Goal: Browse casually: Explore the website without a specific task or goal

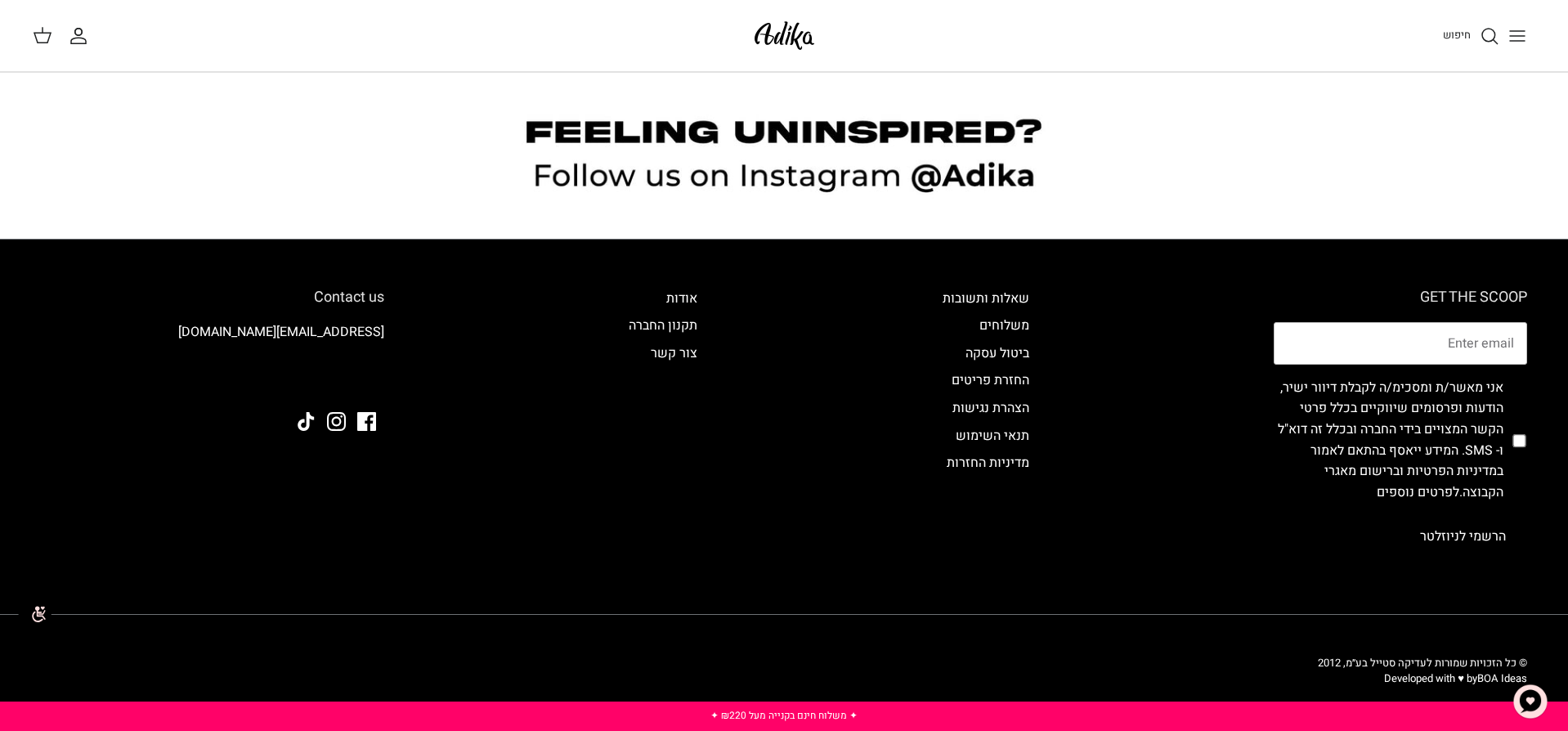
scroll to position [1839, 0]
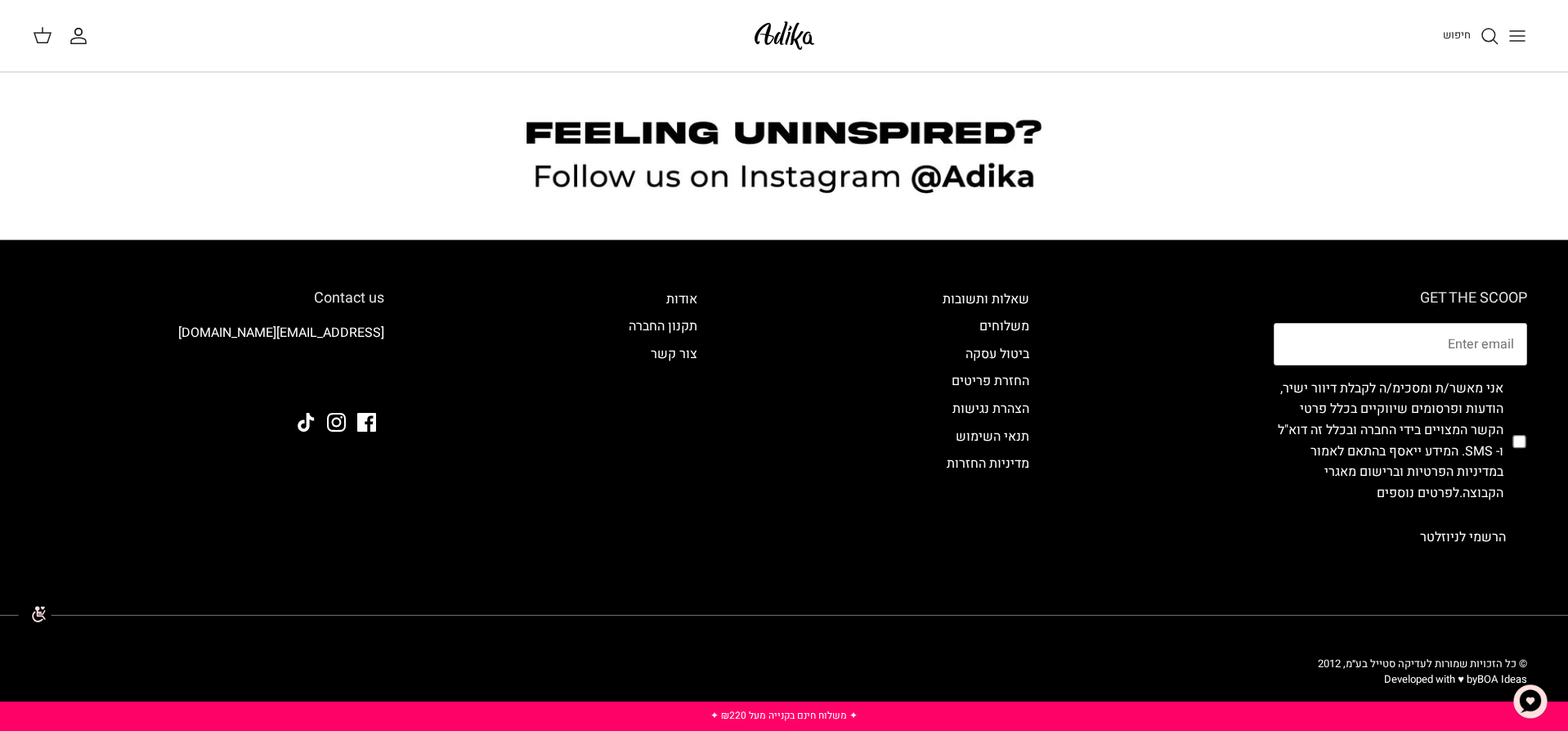
click at [1492, 47] on div "חיפוש" at bounding box center [1186, 35] width 701 height 36
click at [1531, 29] on button "Toggle menu" at bounding box center [1518, 35] width 36 height 36
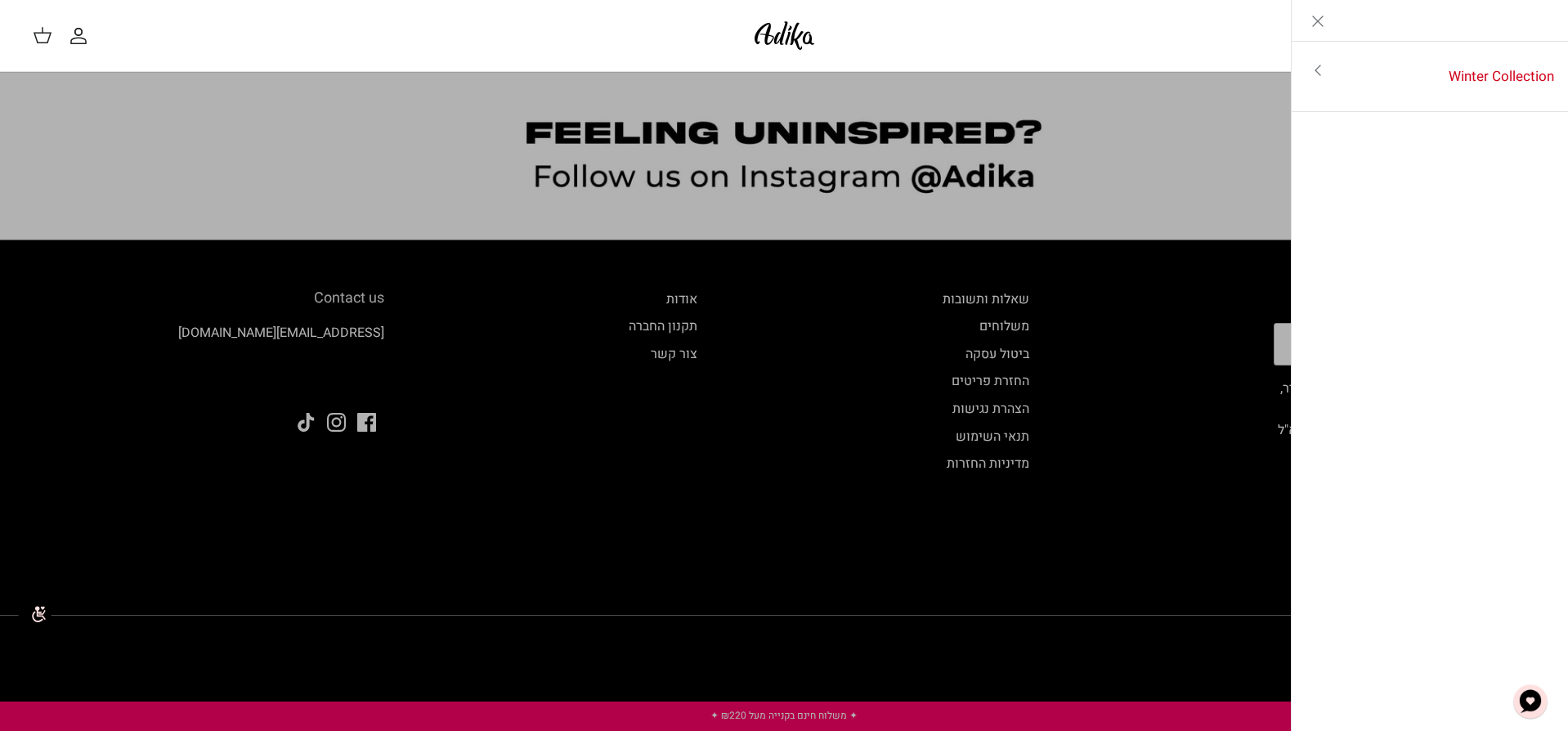
click at [1330, 71] on link "Toggle menu" at bounding box center [1318, 70] width 52 height 38
click at [1319, 27] on icon "Close" at bounding box center [1318, 21] width 19 height 19
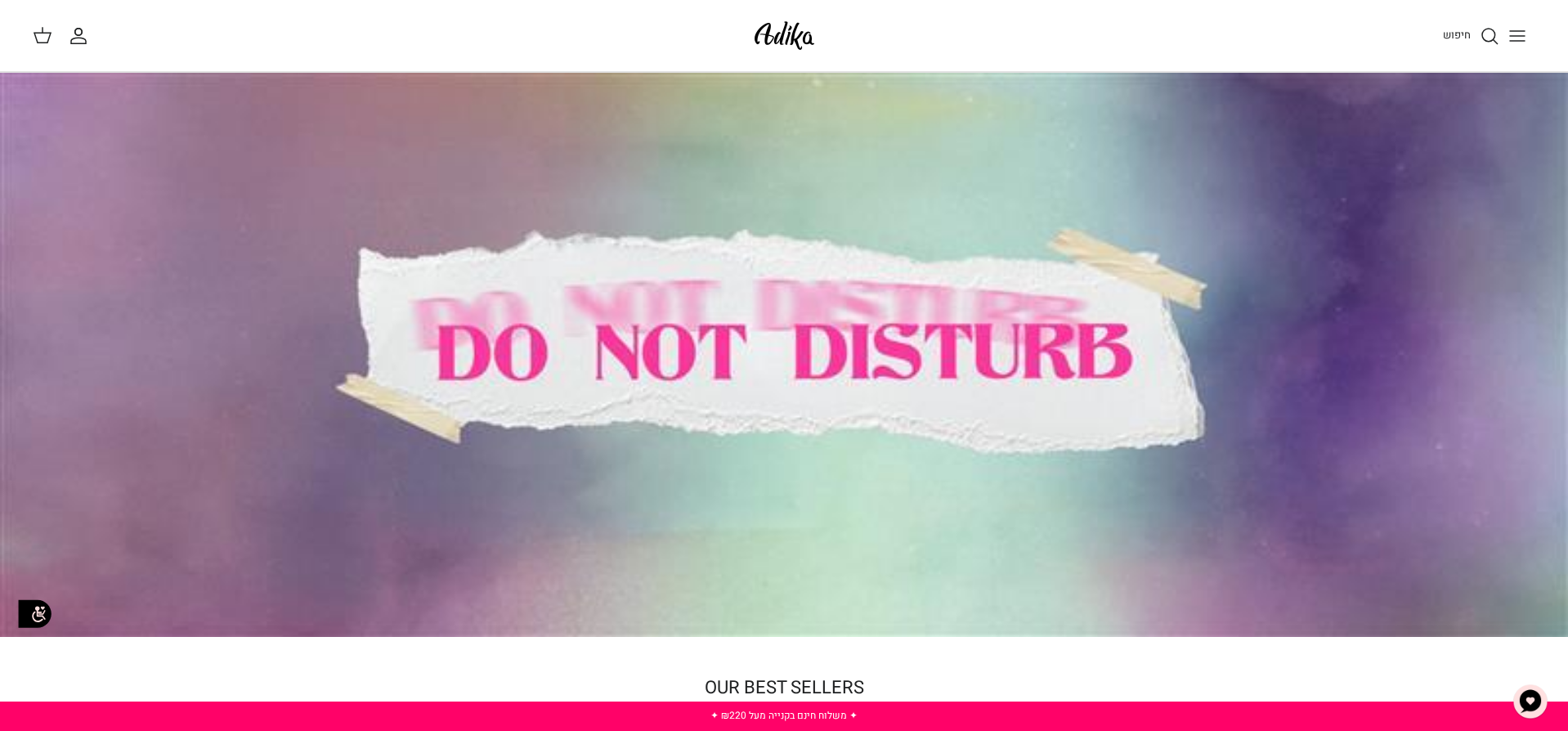
scroll to position [0, 0]
click at [924, 320] on div at bounding box center [784, 355] width 1568 height 565
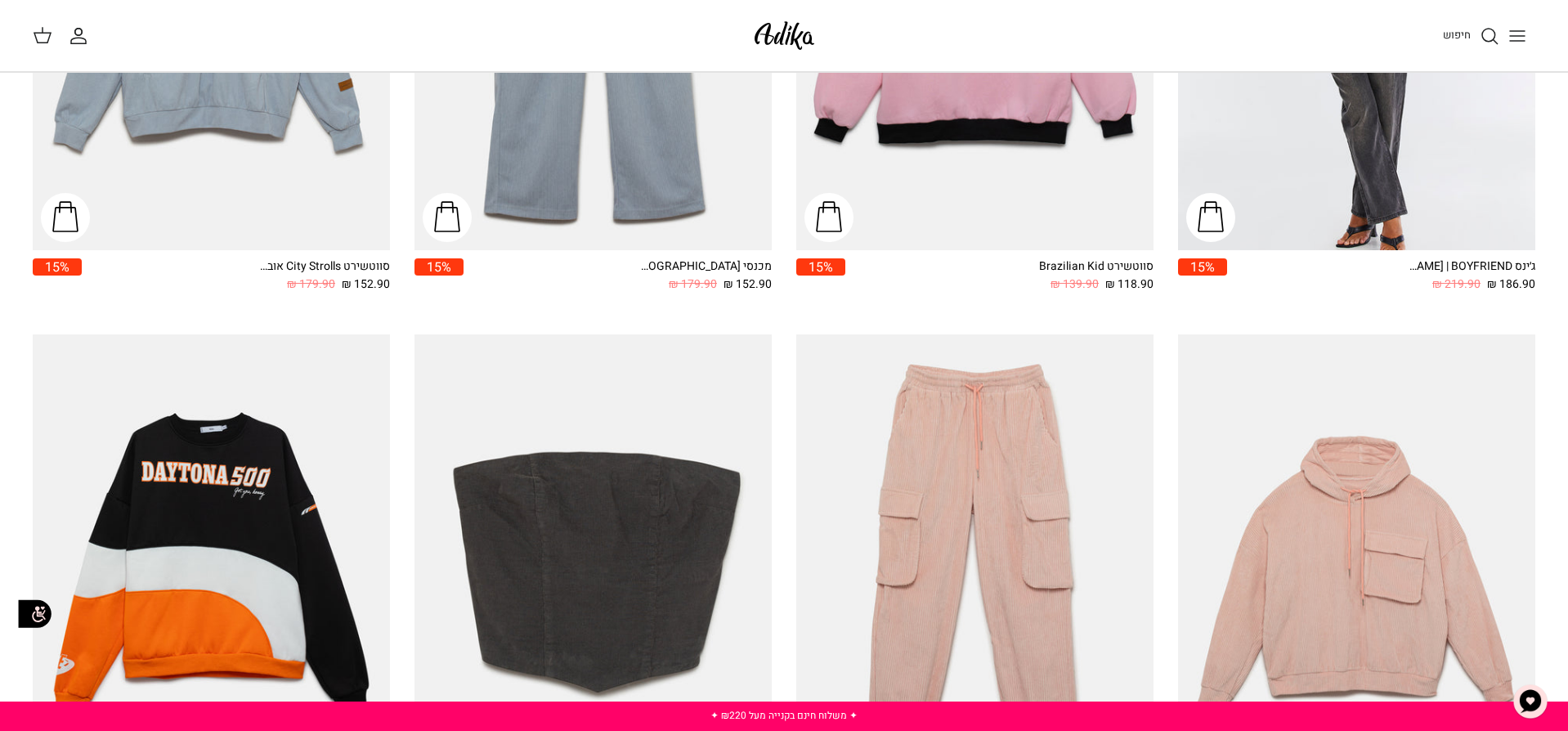
scroll to position [541, 0]
